Goal: Task Accomplishment & Management: Manage account settings

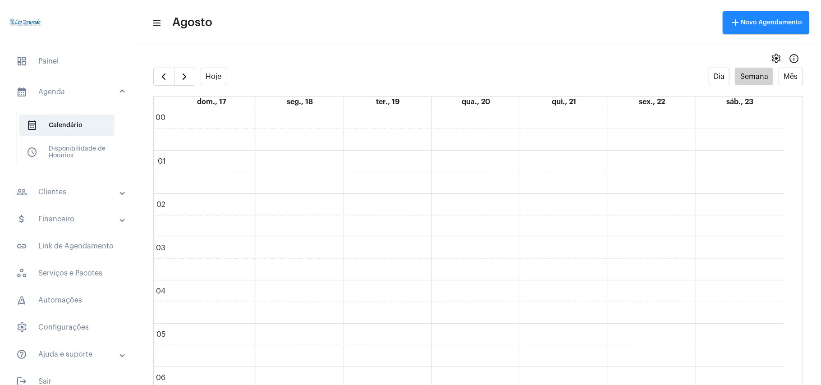
scroll to position [320, 0]
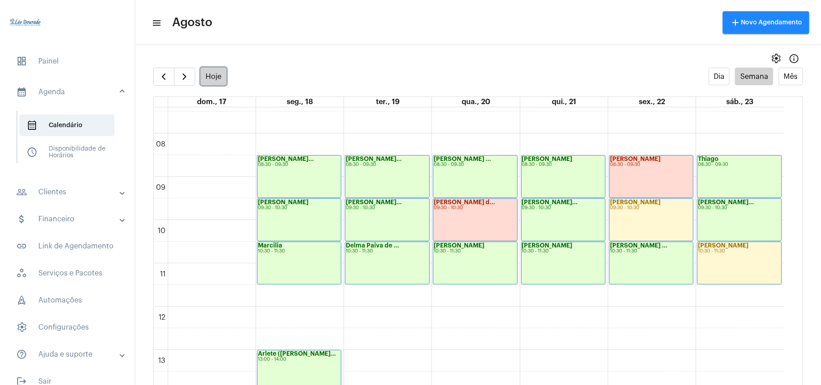
click at [221, 77] on button "Hoje" at bounding box center [214, 77] width 26 height 18
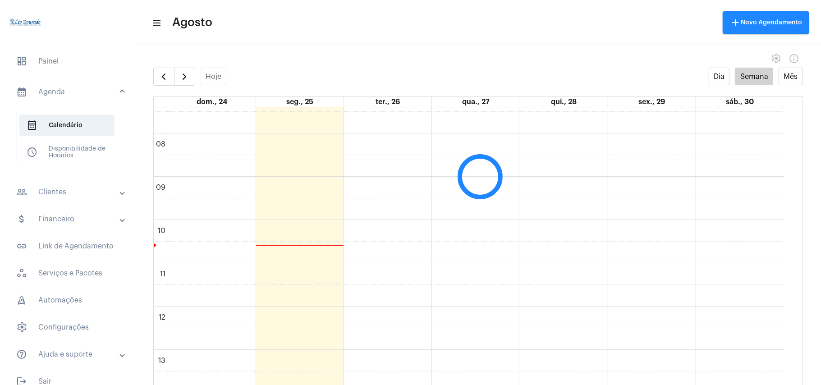
scroll to position [260, 0]
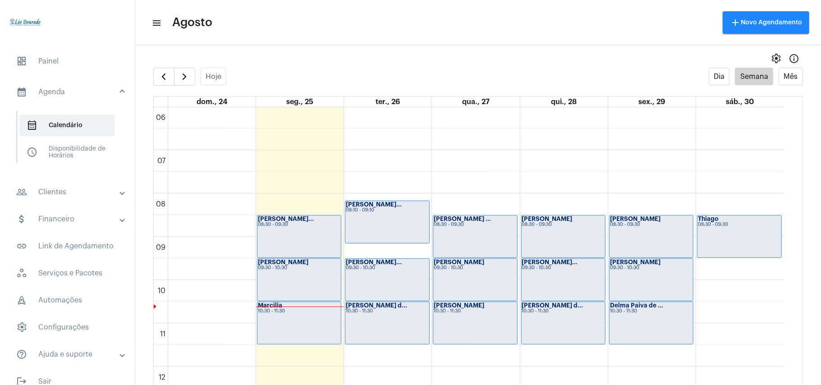
click at [305, 237] on div "[PERSON_NAME]... 08:30 - 09:30" at bounding box center [299, 237] width 83 height 42
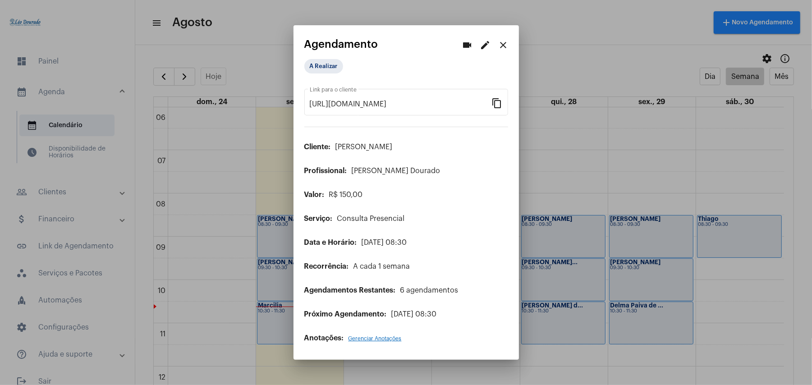
click at [506, 44] on mat-icon "close" at bounding box center [503, 45] width 11 height 11
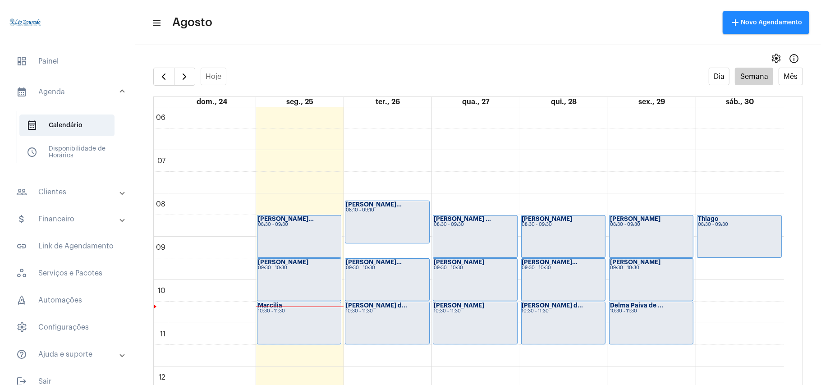
click at [295, 281] on div "[PERSON_NAME] 09:30 - 10:30" at bounding box center [299, 280] width 83 height 42
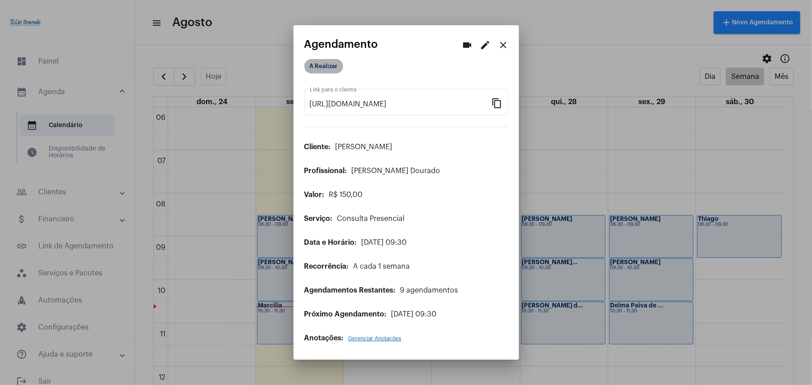
click at [324, 69] on mat-chip "A Realizar" at bounding box center [323, 66] width 39 height 14
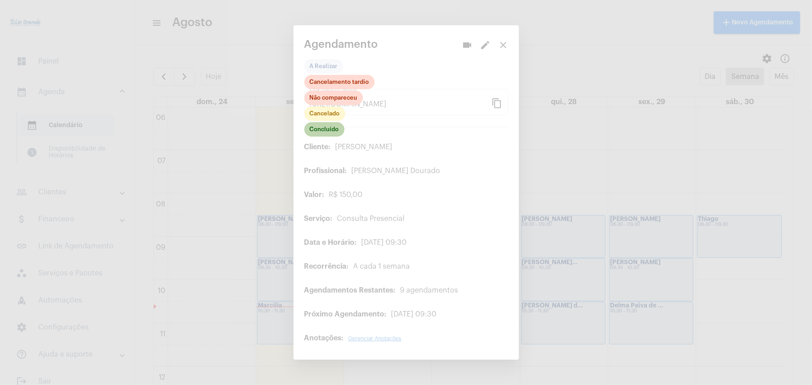
click at [328, 134] on mat-chip "Concluído" at bounding box center [324, 129] width 40 height 14
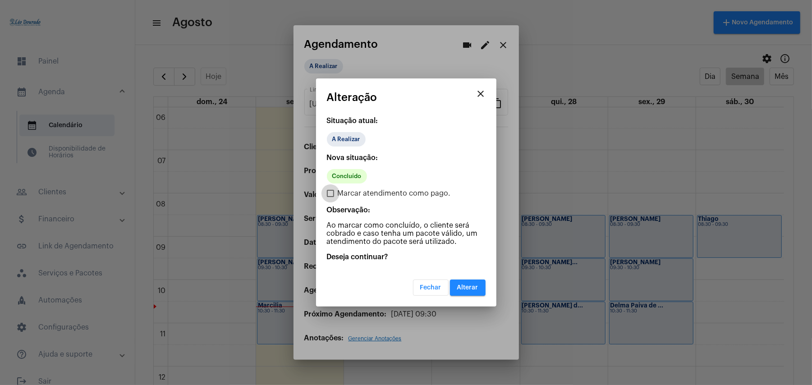
click at [361, 193] on span "Marcar atendimento como pago." at bounding box center [394, 193] width 113 height 11
click at [331, 197] on input "Marcar atendimento como pago." at bounding box center [330, 197] width 0 height 0
checkbox input "true"
click at [464, 285] on span "Alterar" at bounding box center [467, 288] width 21 height 6
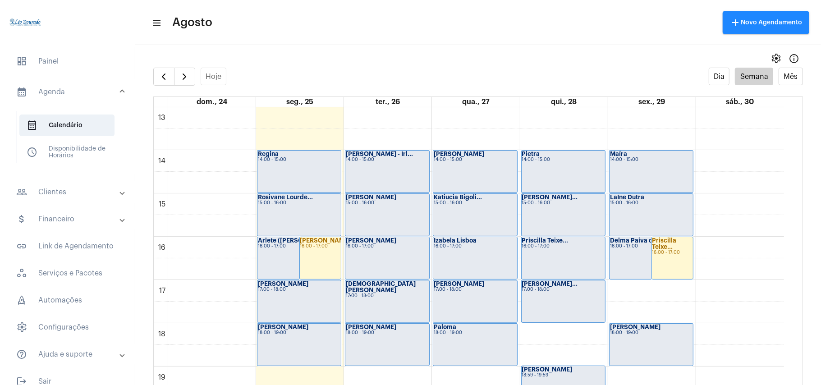
scroll to position [623, 0]
